Goal: Task Accomplishment & Management: Use online tool/utility

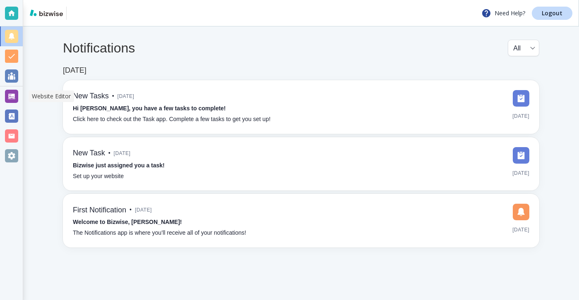
click at [19, 96] on div at bounding box center [11, 96] width 23 height 20
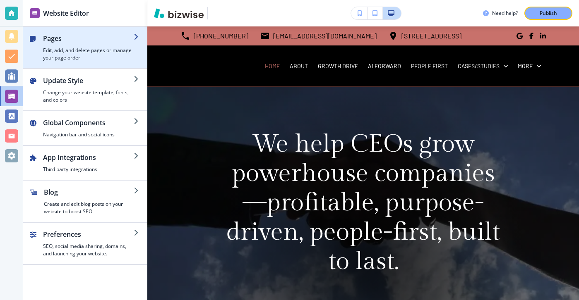
click at [101, 53] on h4 "Edit, add, and delete pages or manage your page order" at bounding box center [88, 54] width 91 height 15
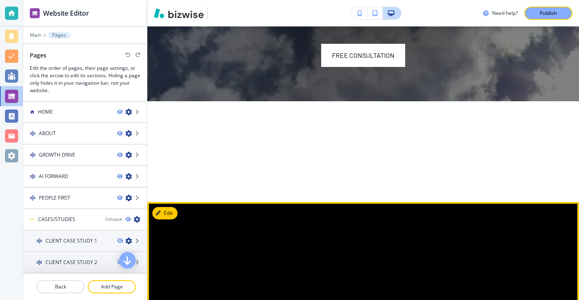
scroll to position [143, 0]
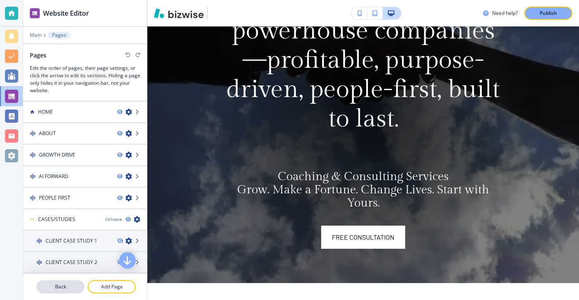
click at [72, 290] on p "Back" at bounding box center [60, 286] width 46 height 7
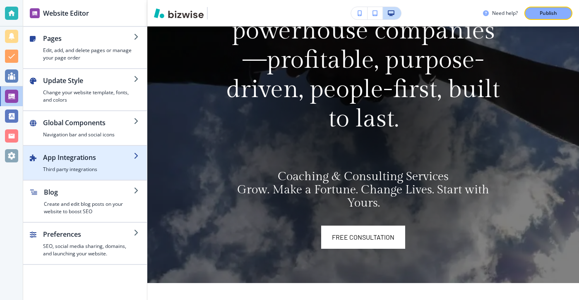
click at [93, 154] on h2 "App Integrations" at bounding box center [88, 158] width 91 height 10
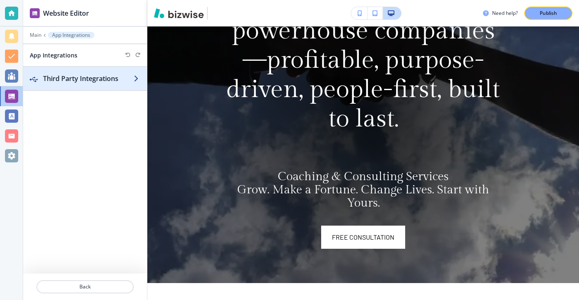
click at [128, 86] on div "button" at bounding box center [85, 87] width 124 height 7
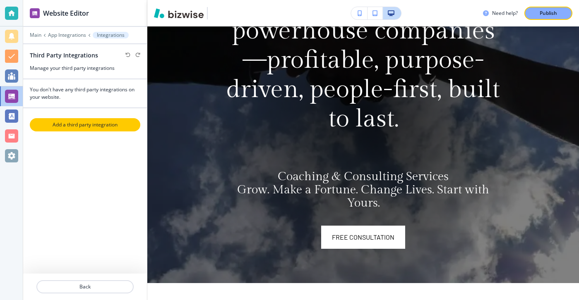
click at [123, 126] on p "Add a third party integration" at bounding box center [85, 124] width 109 height 7
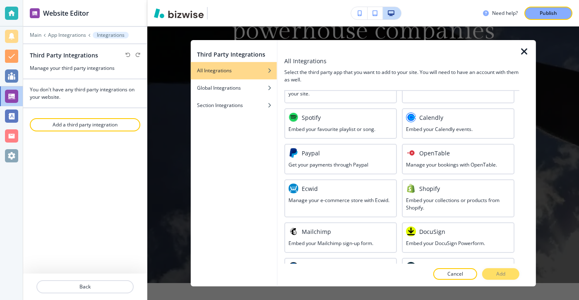
scroll to position [477, 0]
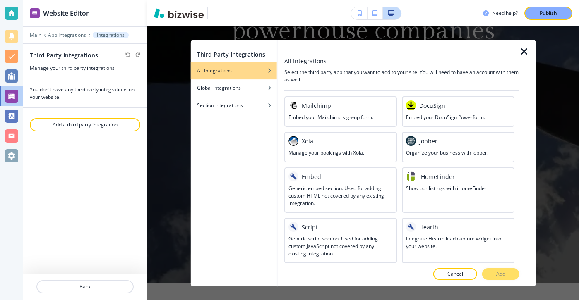
click at [354, 173] on div "Embed" at bounding box center [340, 177] width 104 height 10
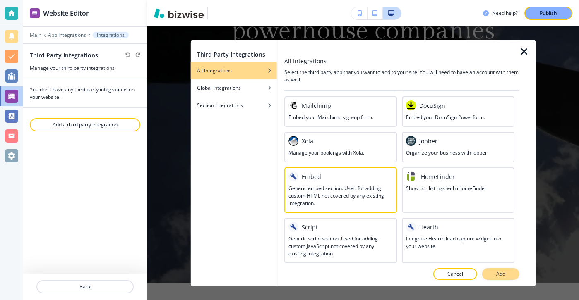
click at [495, 273] on button "Add" at bounding box center [500, 275] width 37 height 12
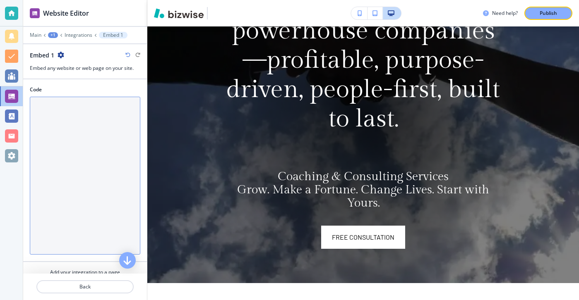
click at [112, 161] on textarea "Code" at bounding box center [85, 176] width 110 height 158
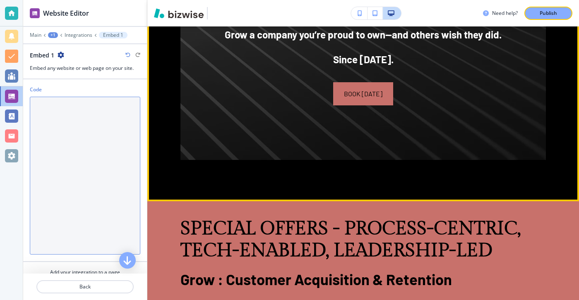
scroll to position [1131, 0]
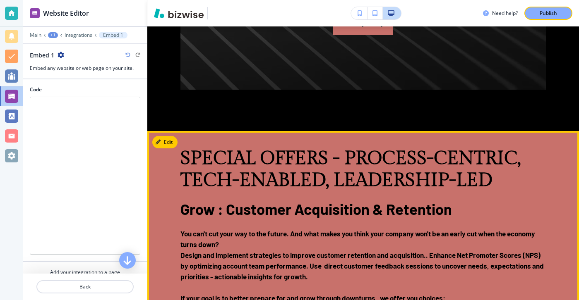
click at [167, 142] on button "Edit This Section" at bounding box center [180, 142] width 56 height 12
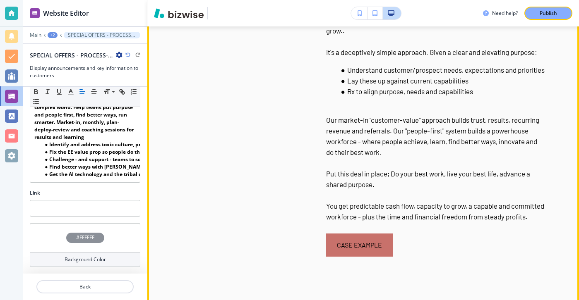
scroll to position [2095, 0]
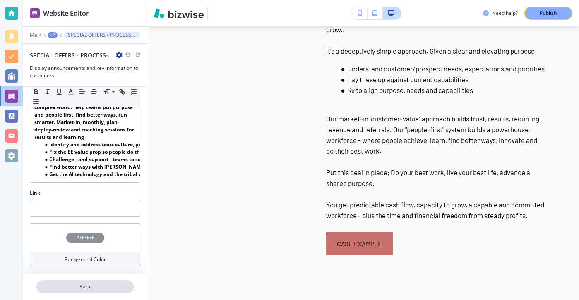
click at [104, 280] on div at bounding box center [85, 277] width 124 height 7
click at [104, 283] on button "Back" at bounding box center [84, 287] width 97 height 13
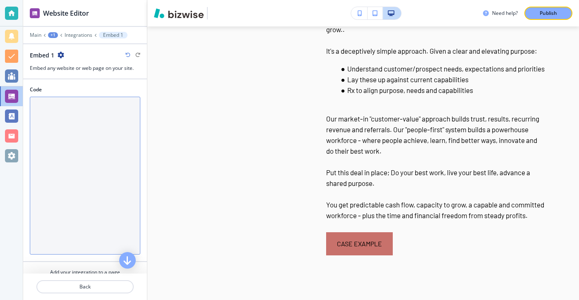
click at [67, 144] on textarea "Code" at bounding box center [85, 176] width 110 height 158
paste textarea "<div style="position: relative; width: 100%; height: 0; padding-top: 56.2500%; …"
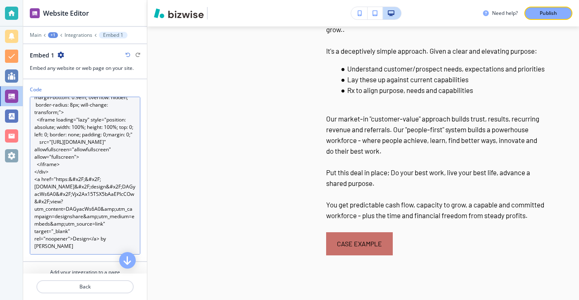
scroll to position [45, 0]
drag, startPoint x: 80, startPoint y: 247, endPoint x: 110, endPoint y: 240, distance: 30.9
click at [110, 240] on textarea "<div style="position: relative; width: 100%; height: 0; padding-top: 56.2500%; …" at bounding box center [85, 176] width 110 height 158
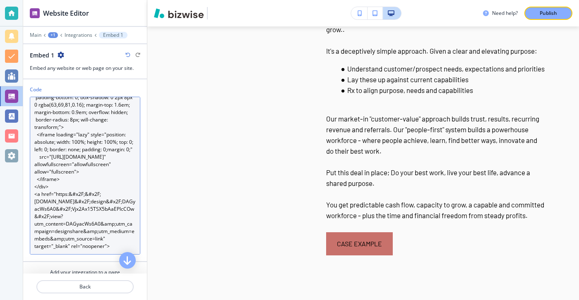
scroll to position [29, 0]
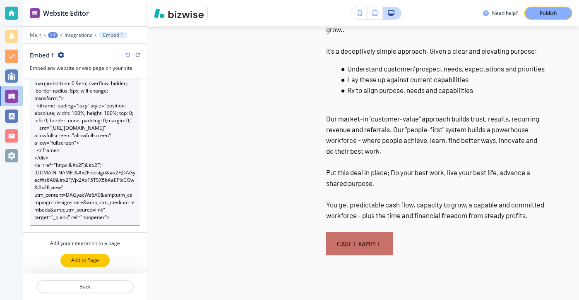
type textarea "<div style="position: relative; width: 100%; height: 0; padding-top: 56.2500%; …"
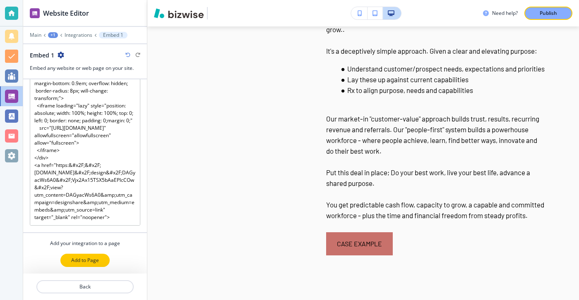
click at [101, 259] on button "Add to Page" at bounding box center [84, 260] width 49 height 13
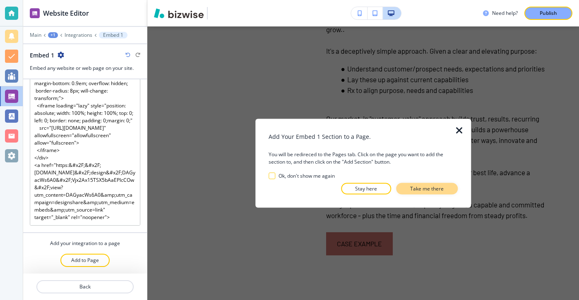
click at [444, 187] on button "Take me there" at bounding box center [427, 189] width 62 height 12
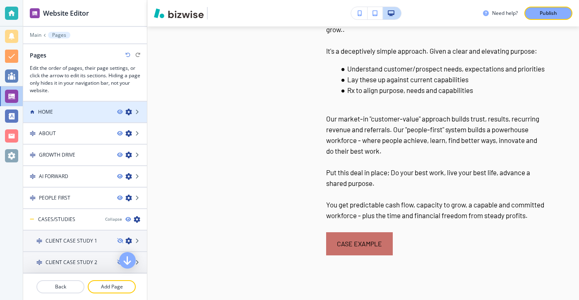
click at [100, 122] on div at bounding box center [85, 119] width 124 height 7
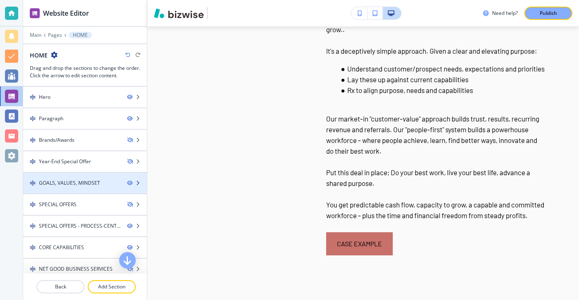
scroll to position [308, 0]
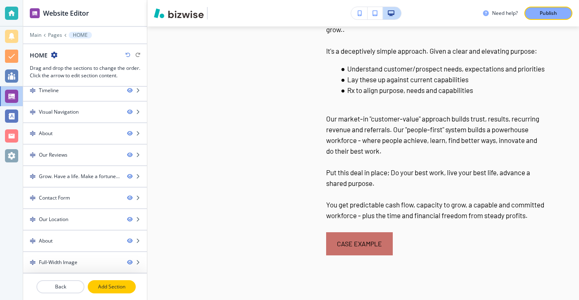
click at [129, 286] on p "Add Section" at bounding box center [112, 286] width 46 height 7
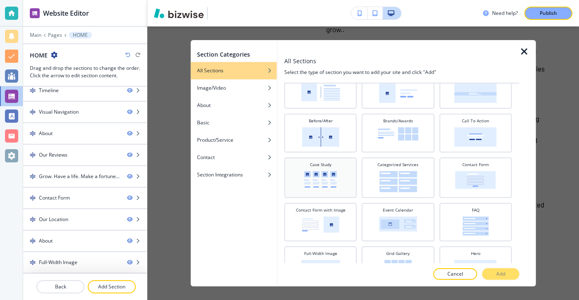
scroll to position [0, 0]
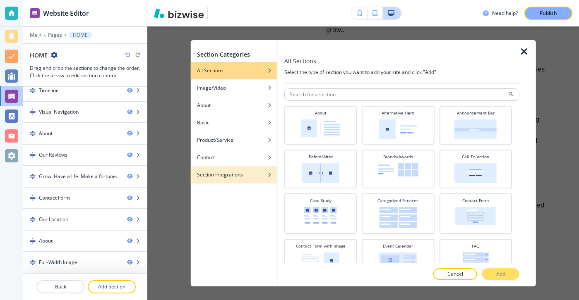
click at [247, 174] on div "Section Integrations" at bounding box center [233, 174] width 86 height 7
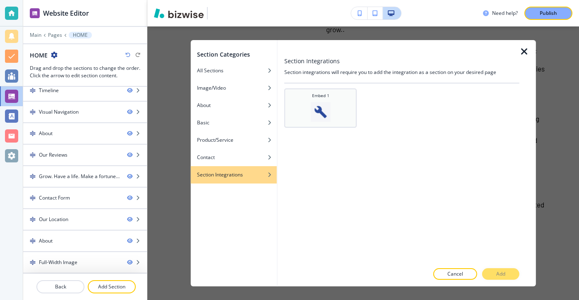
click at [328, 125] on div "Embed 1" at bounding box center [320, 108] width 72 height 39
click at [500, 271] on p "Add" at bounding box center [500, 274] width 9 height 7
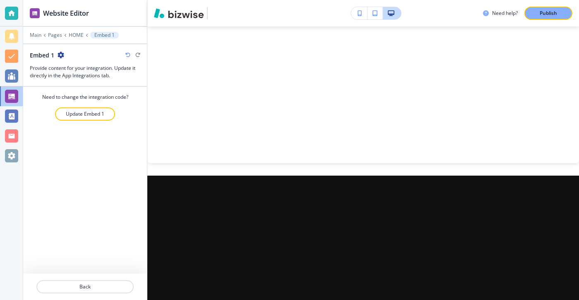
scroll to position [6962, 0]
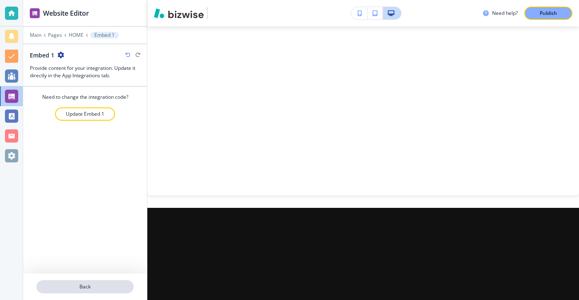
click at [70, 286] on p "Back" at bounding box center [85, 286] width 96 height 7
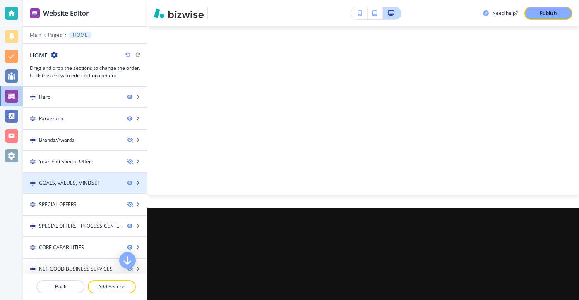
scroll to position [329, 0]
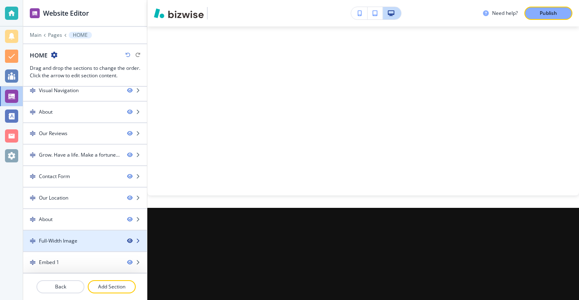
click at [127, 239] on icon "button" at bounding box center [129, 241] width 5 height 5
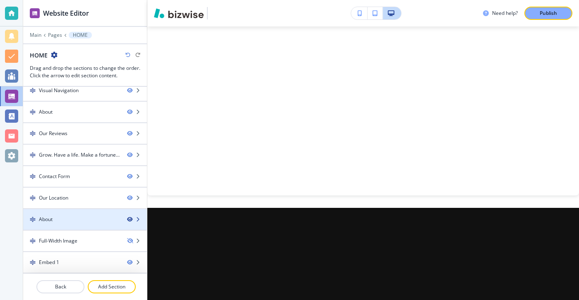
click at [129, 222] on icon "button" at bounding box center [129, 219] width 5 height 5
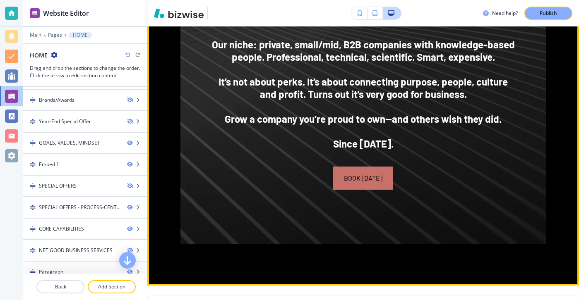
scroll to position [956, 0]
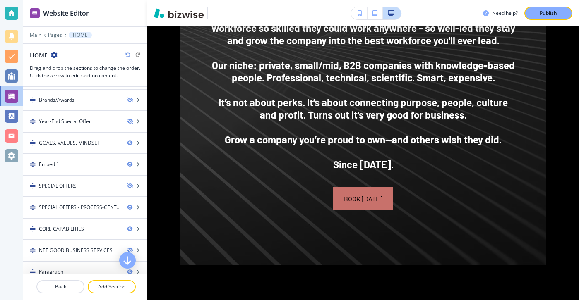
drag, startPoint x: 84, startPoint y: 151, endPoint x: 339, endPoint y: 25, distance: 284.1
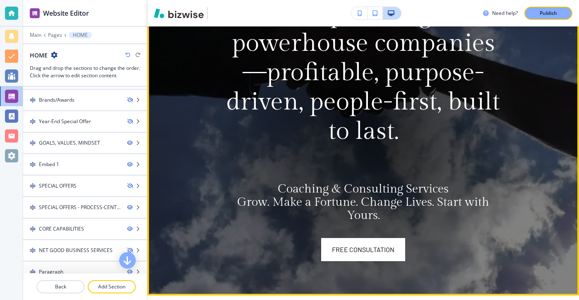
scroll to position [0, 0]
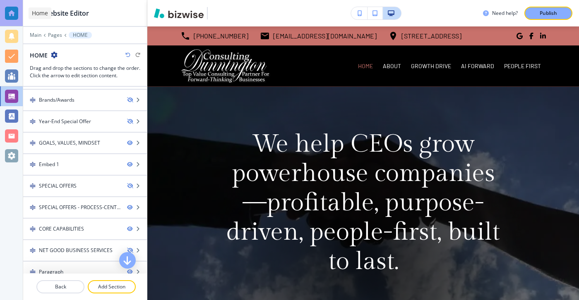
click at [16, 23] on div at bounding box center [11, 13] width 23 height 26
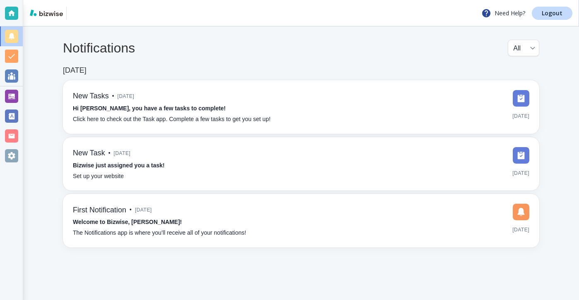
click at [559, 5] on div "Need Help? Logout" at bounding box center [301, 13] width 556 height 26
click at [559, 13] on p "Logout" at bounding box center [552, 13] width 21 height 6
